Goal: Communication & Community: Share content

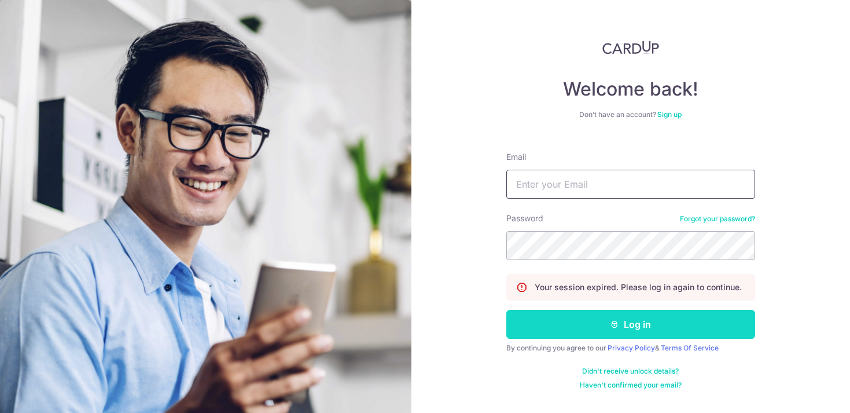
type input "[EMAIL_ADDRESS][DOMAIN_NAME]"
click at [567, 326] on button "Log in" at bounding box center [630, 324] width 249 height 29
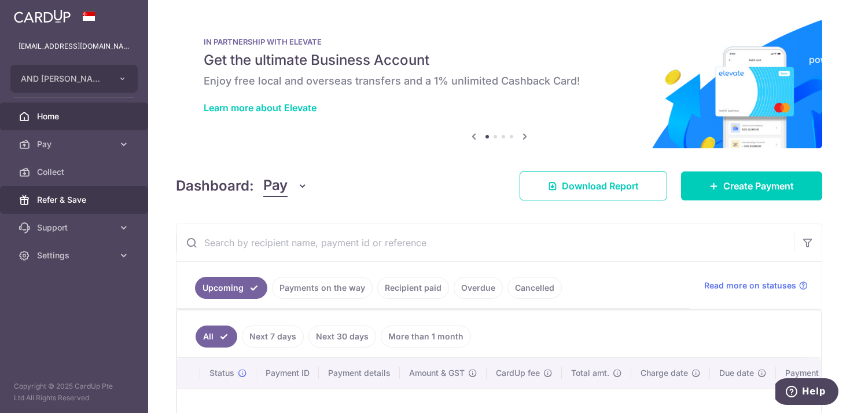
click at [64, 207] on link "Refer & Save" at bounding box center [74, 200] width 148 height 28
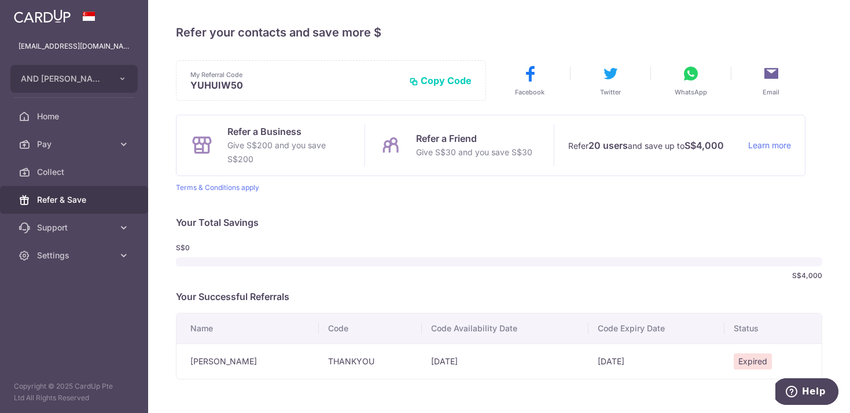
click at [282, 145] on p "Give S$200 and you save S$200" at bounding box center [288, 152] width 123 height 28
click at [447, 79] on button "Copy Code" at bounding box center [440, 81] width 63 height 12
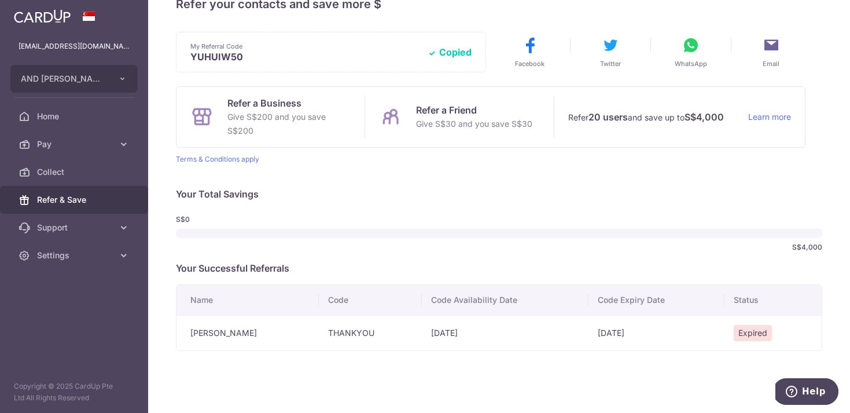
scroll to position [45, 0]
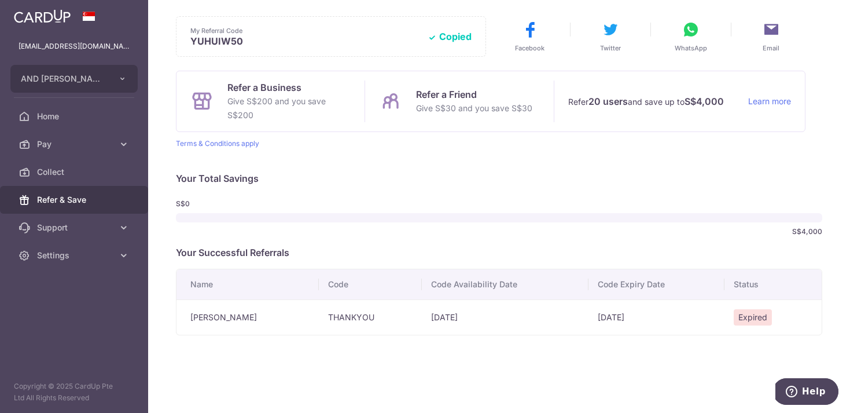
click at [689, 26] on icon at bounding box center [691, 29] width 19 height 19
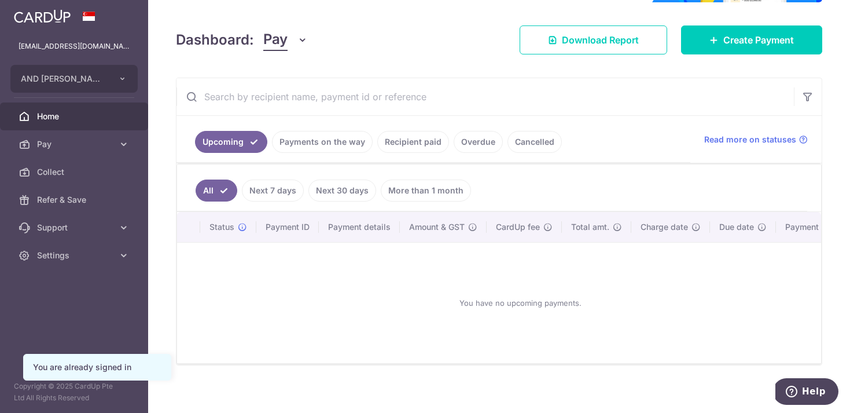
scroll to position [138, 0]
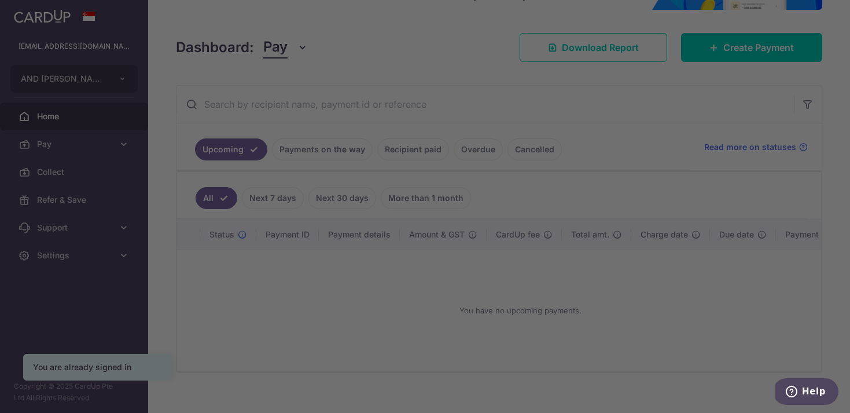
click at [100, 201] on div at bounding box center [429, 208] width 859 height 417
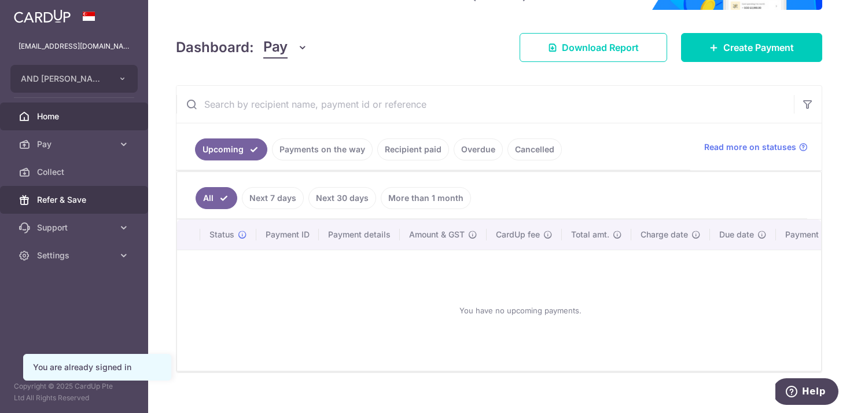
click at [75, 194] on span "Refer & Save" at bounding box center [75, 200] width 76 height 12
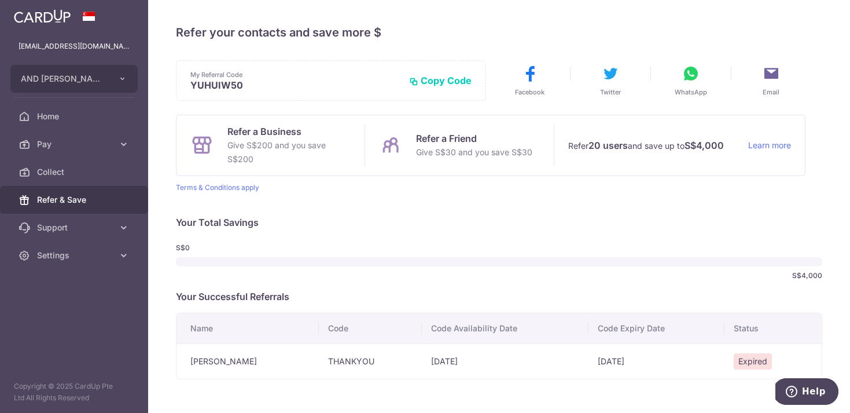
scroll to position [45, 0]
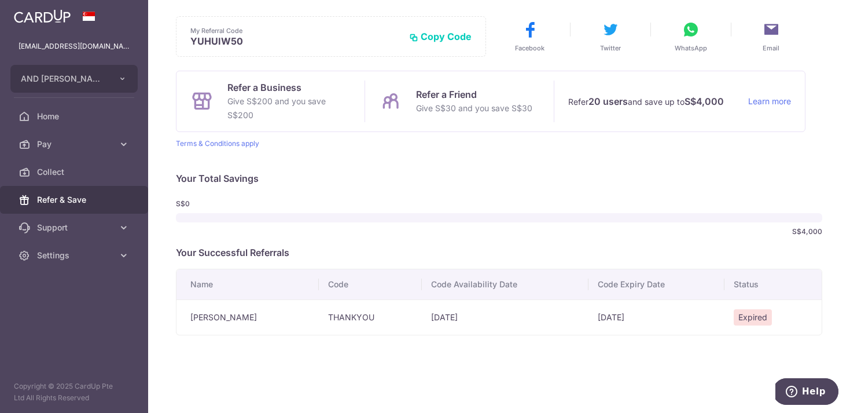
drag, startPoint x: 620, startPoint y: 317, endPoint x: 509, endPoint y: 316, distance: 110.5
click at [509, 317] on tr "[PERSON_NAME] THANKYOU [DATE] [DATE] Expired" at bounding box center [499, 316] width 645 height 35
click at [424, 319] on td "[DATE]" at bounding box center [505, 316] width 166 height 35
